Goal: Ask a question: Seek information or help from site administrators or community

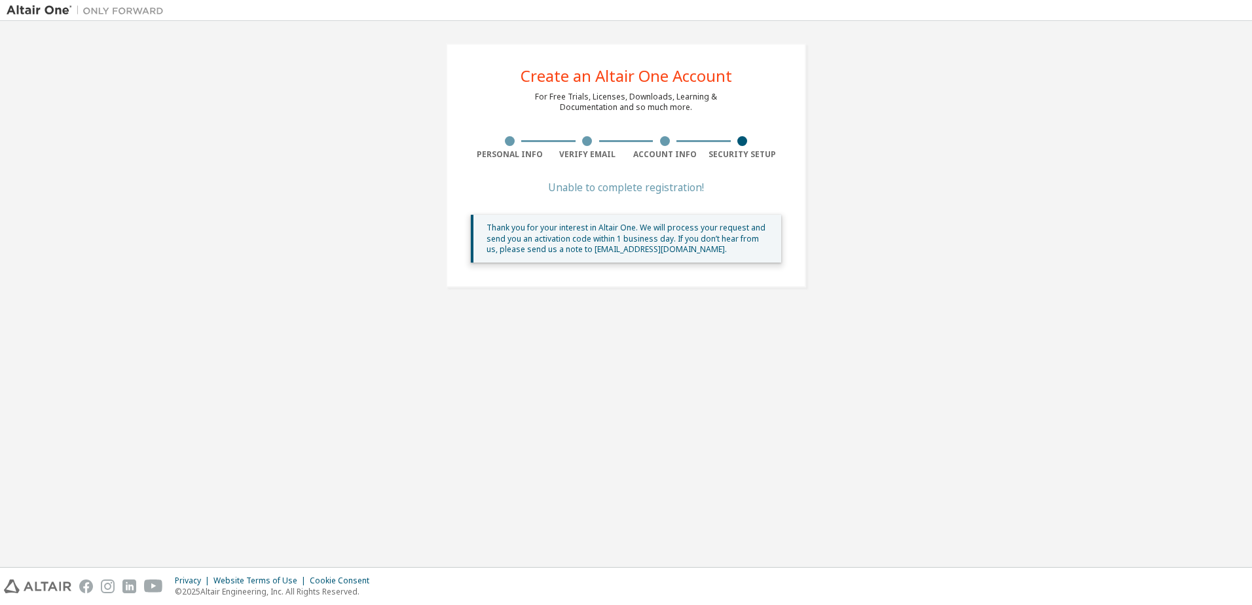
click at [815, 162] on div "Create an Altair One Account For Free Trials, Licenses, Downloads, Learning & D…" at bounding box center [626, 165] width 392 height 276
click at [551, 191] on div "Unable to complete registration!" at bounding box center [626, 187] width 310 height 8
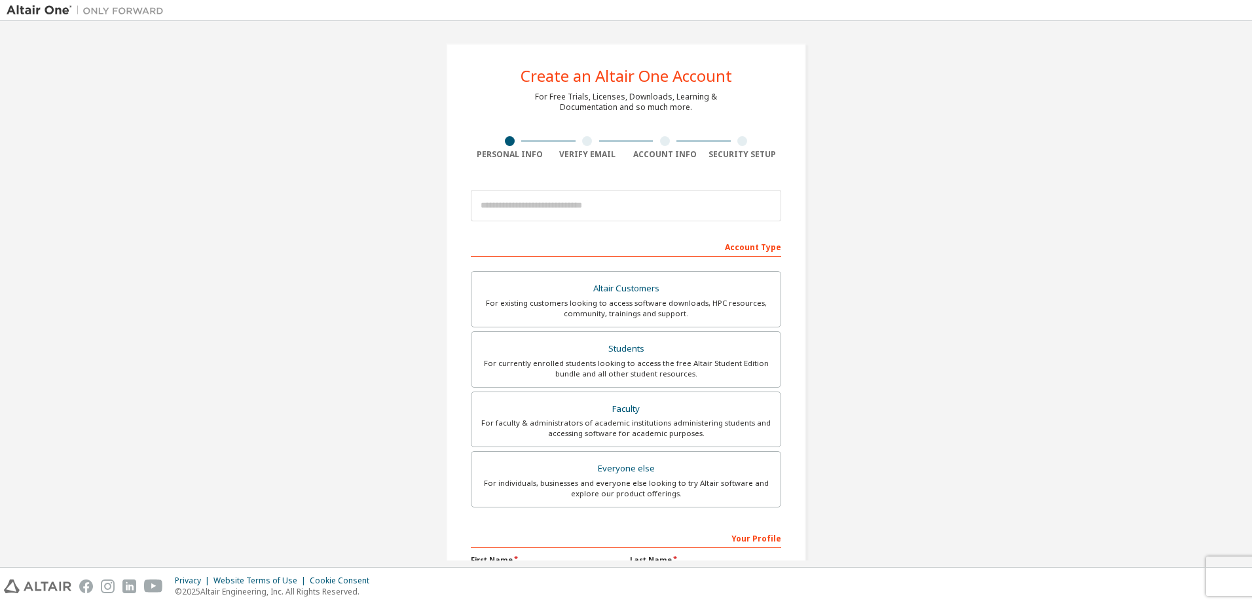
drag, startPoint x: 58, startPoint y: 9, endPoint x: 70, endPoint y: 12, distance: 12.2
click at [58, 9] on img at bounding box center [89, 10] width 164 height 13
click at [108, 12] on img at bounding box center [89, 10] width 164 height 13
click at [578, 81] on div "Create an Altair One Account" at bounding box center [626, 76] width 211 height 16
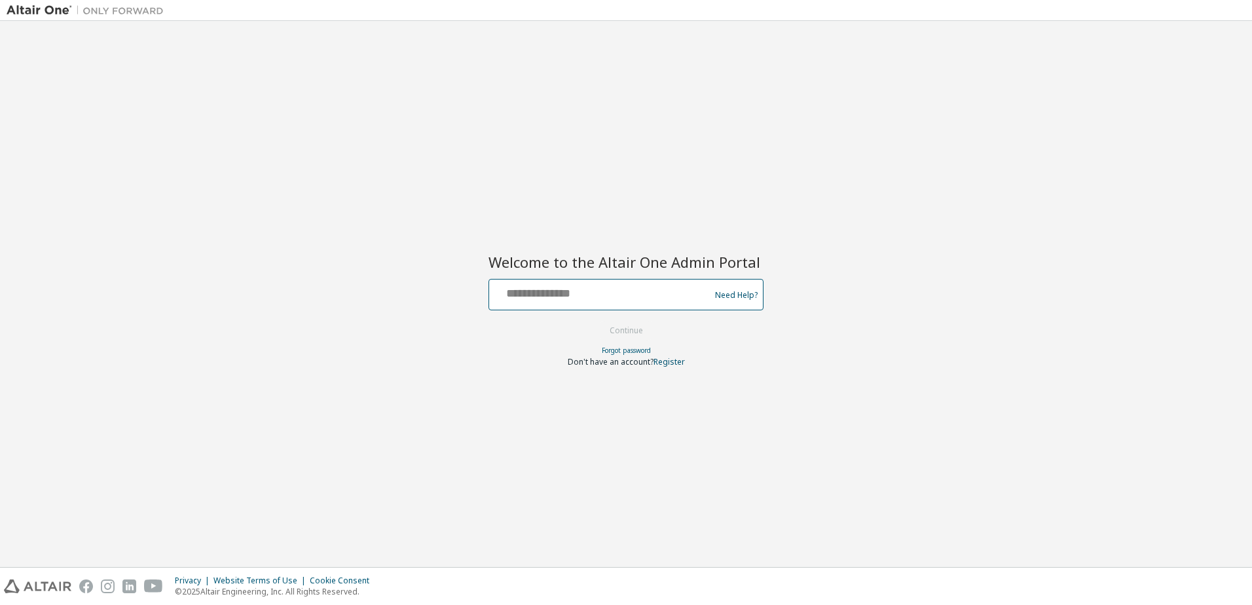
drag, startPoint x: 573, startPoint y: 287, endPoint x: 571, endPoint y: 298, distance: 10.7
click at [571, 298] on input "text" at bounding box center [601, 291] width 214 height 19
type input "**********"
click at [646, 323] on button "Continue" at bounding box center [626, 331] width 61 height 20
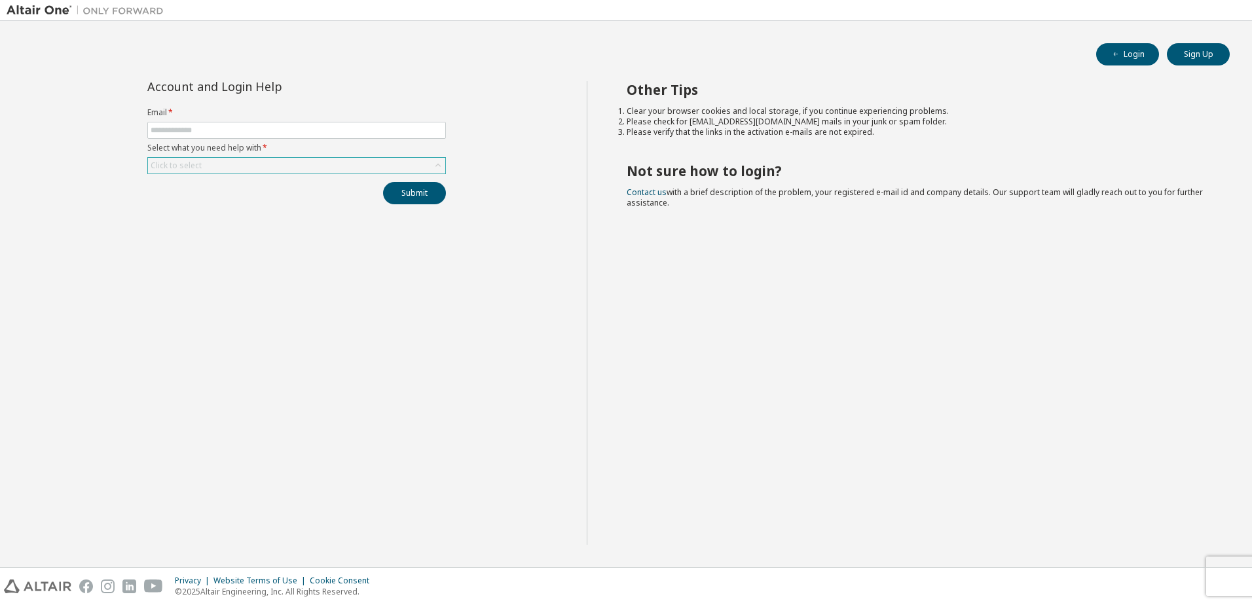
click at [282, 168] on div "Click to select" at bounding box center [296, 166] width 297 height 16
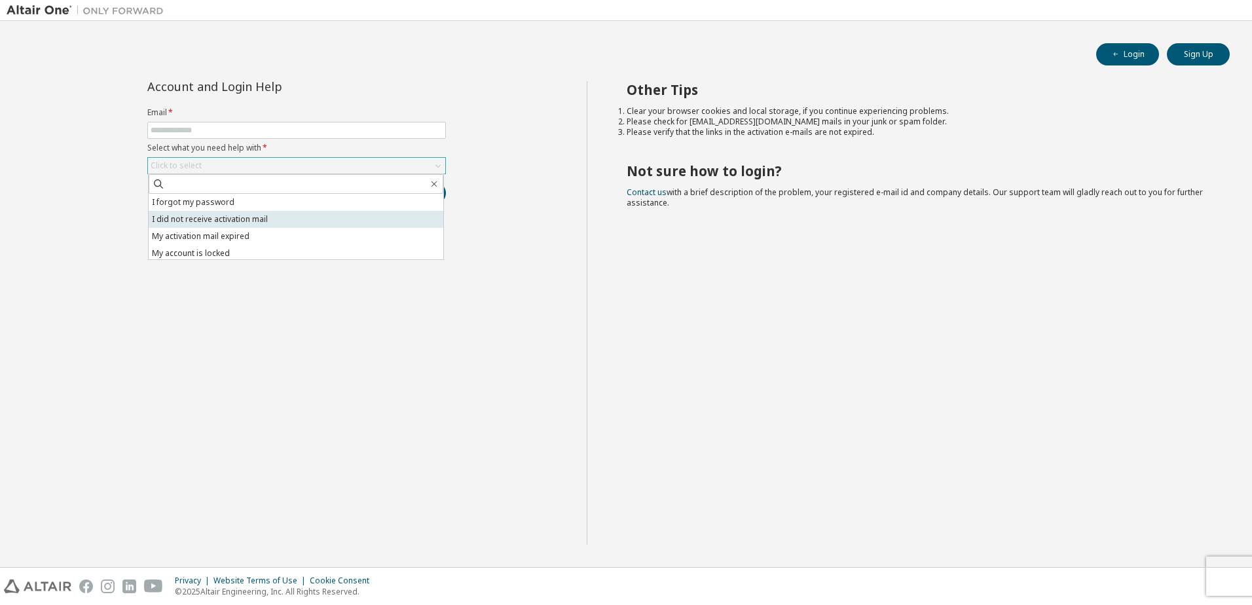
click at [289, 223] on li "I did not receive activation mail" at bounding box center [296, 219] width 295 height 17
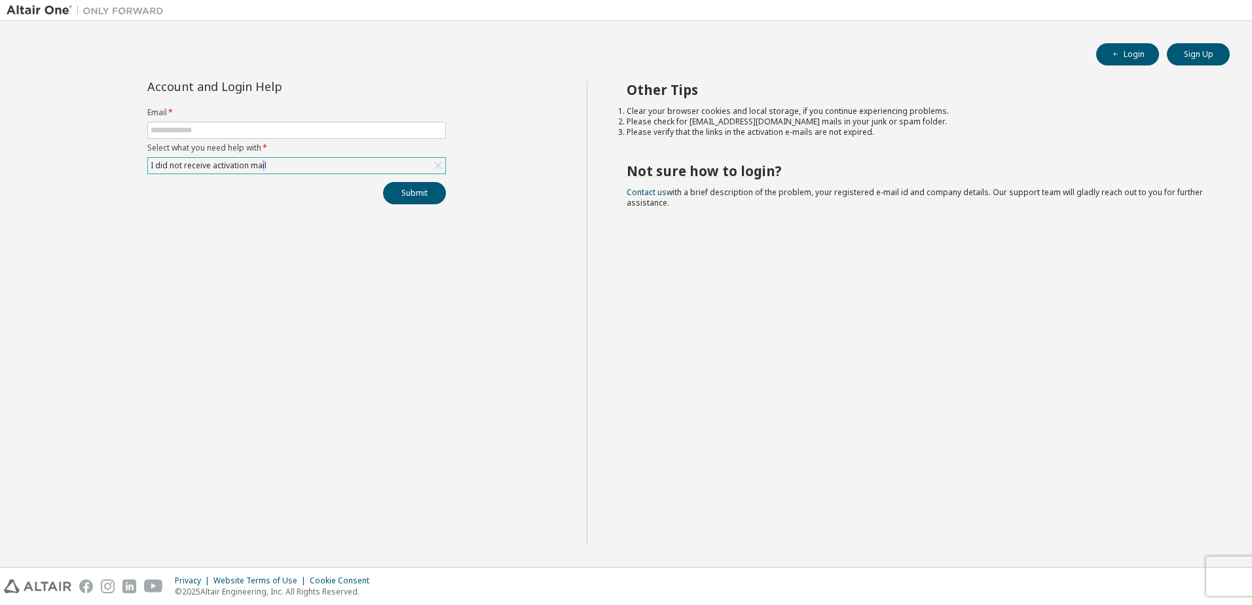
click at [262, 167] on div "I did not receive activation mail" at bounding box center [209, 165] width 120 height 14
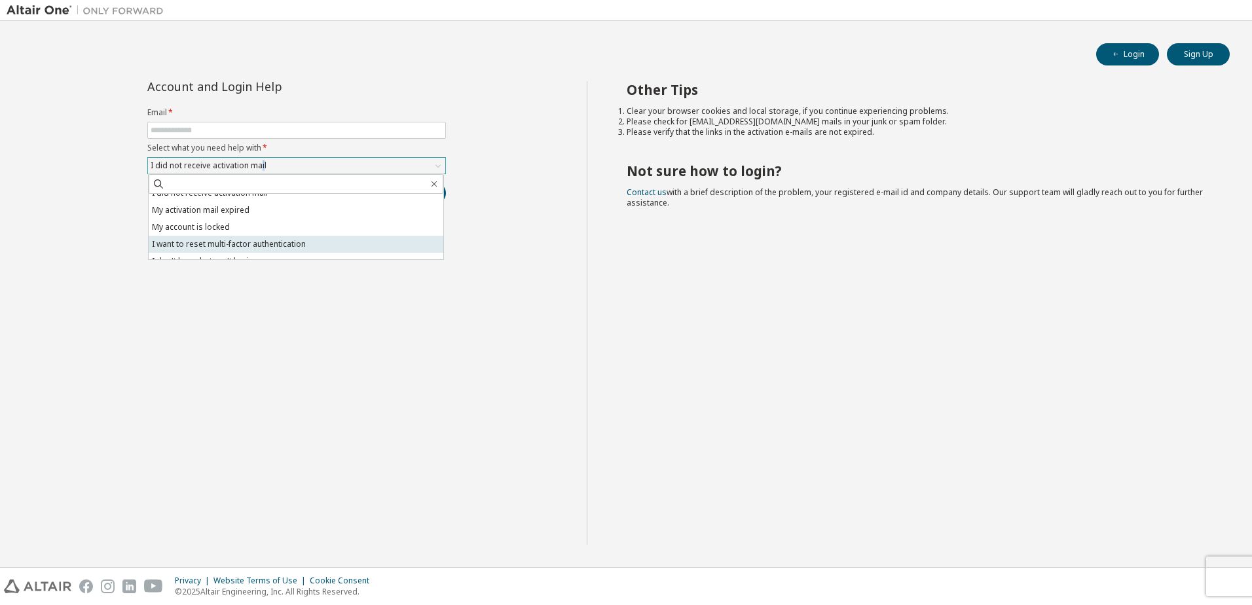
scroll to position [37, 0]
click at [250, 120] on form "Email * Select what you need help with * I did not receive activation mail I fo…" at bounding box center [296, 140] width 299 height 67
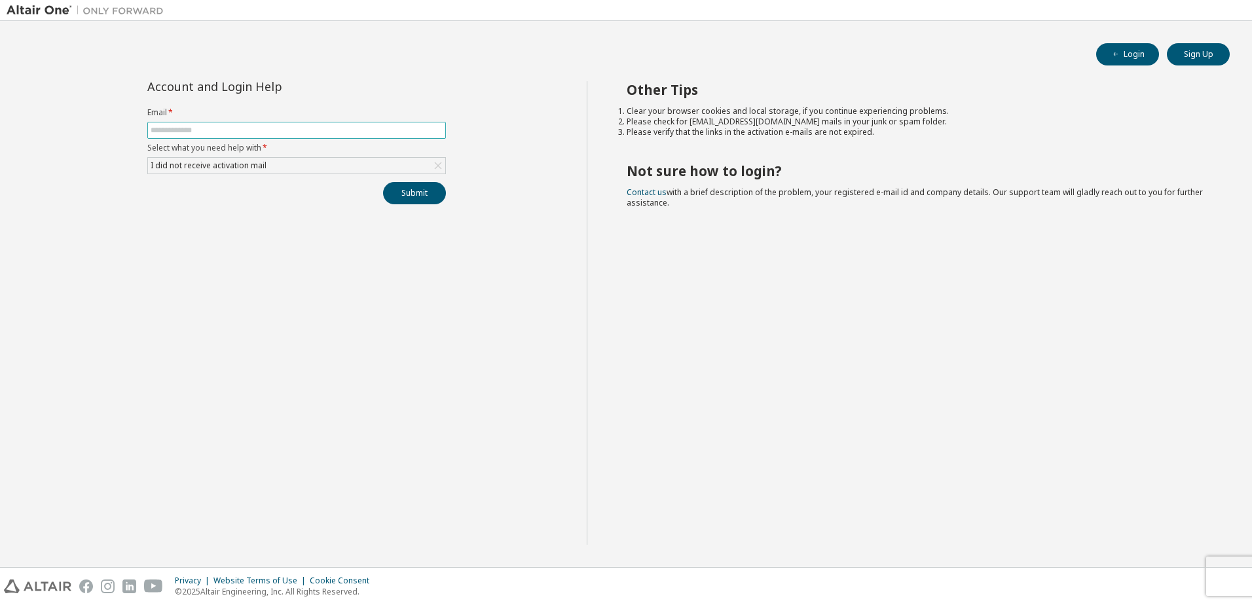
click at [247, 128] on input "text" at bounding box center [297, 130] width 292 height 10
type input "**********"
click at [397, 196] on button "Submit" at bounding box center [414, 193] width 63 height 22
